Goal: Find specific page/section: Find specific page/section

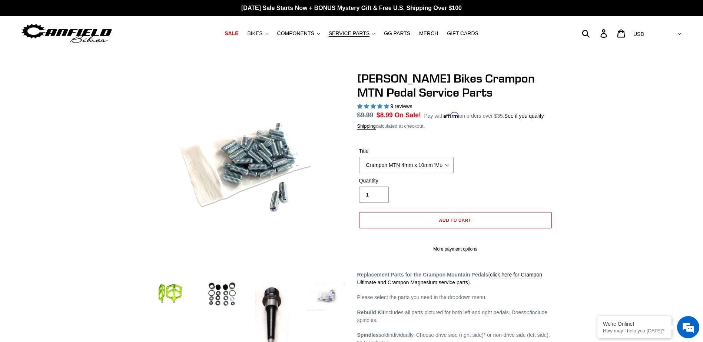
select select "Crampon MTN 4mm x 10mm 'Mud' Pin Kit (20)"
select select "highest-rating"
click at [350, 36] on span "SERVICE PARTS" at bounding box center [349, 33] width 41 height 6
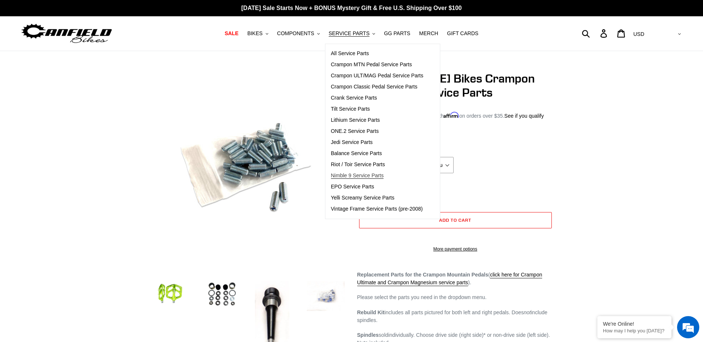
click at [367, 175] on span "Nimble 9 Service Parts" at bounding box center [357, 176] width 53 height 6
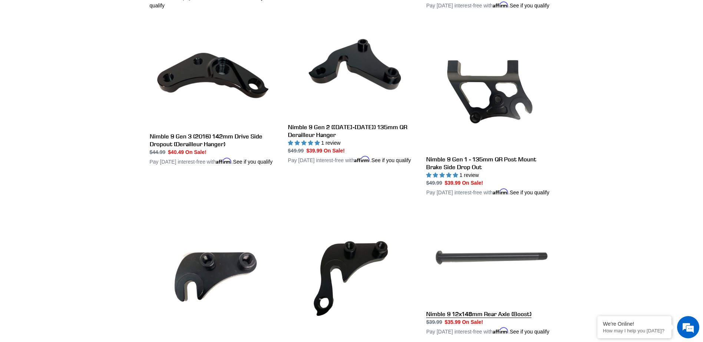
scroll to position [481, 0]
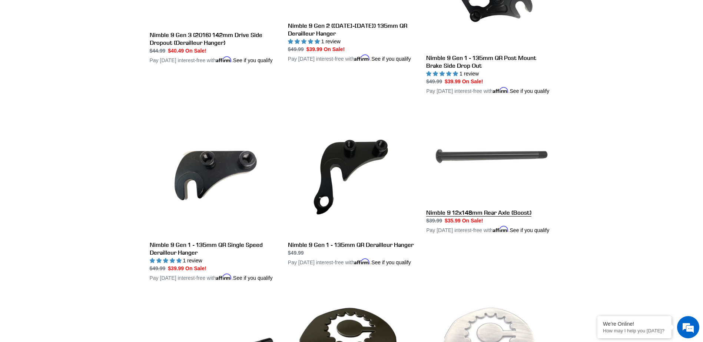
click at [518, 176] on link "Nimble 9 12x148mm Rear Axle (Boost)" at bounding box center [489, 171] width 127 height 126
